Goal: Information Seeking & Learning: Check status

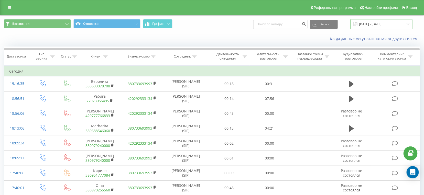
click at [368, 27] on input "[DATE] - [DATE]" at bounding box center [382, 24] width 62 height 10
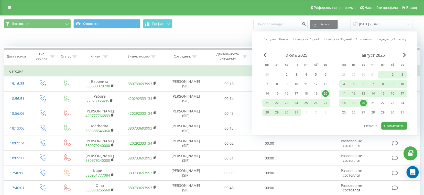
click at [366, 101] on div "20" at bounding box center [363, 103] width 7 height 7
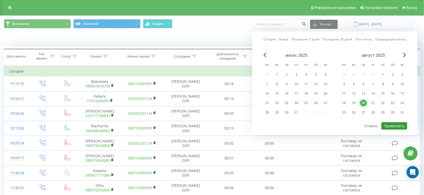
click at [393, 125] on button "Применить" at bounding box center [395, 125] width 26 height 7
type input "[DATE] - [DATE]"
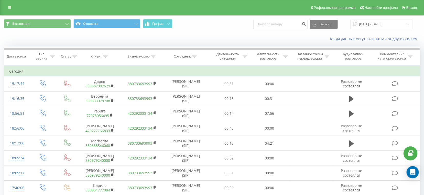
click at [358, 25] on span at bounding box center [355, 24] width 5 height 5
click at [278, 56] on div "Длительность разговора" at bounding box center [268, 56] width 27 height 9
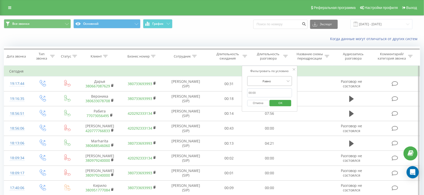
click at [268, 83] on div at bounding box center [267, 81] width 36 height 5
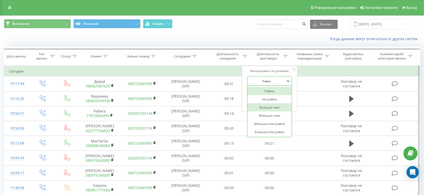
click at [273, 109] on div "Больше чем" at bounding box center [270, 107] width 45 height 8
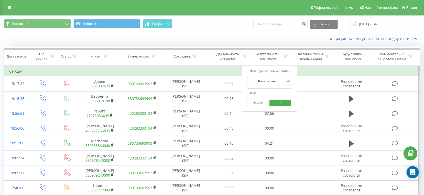
click at [273, 89] on input "text" at bounding box center [269, 93] width 45 height 9
type input "28"
click at [280, 100] on span "OK" at bounding box center [280, 103] width 14 height 8
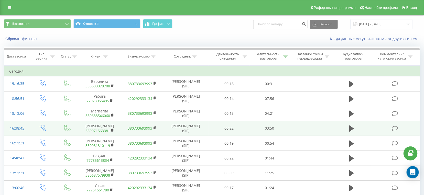
scroll to position [142, 0]
